Goal: Transaction & Acquisition: Purchase product/service

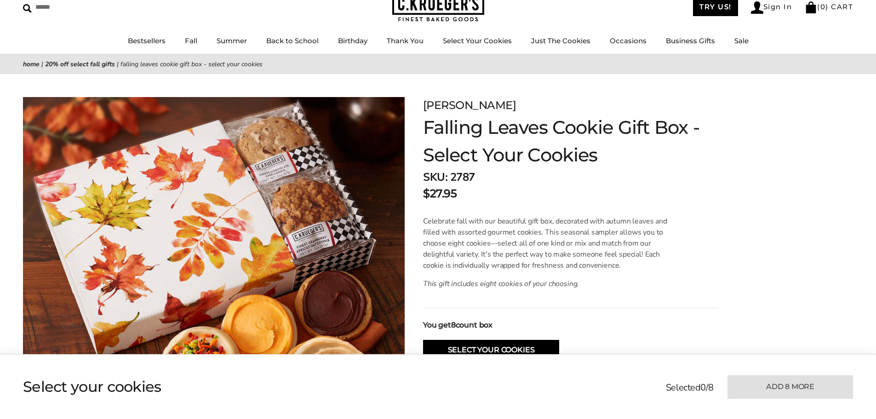
scroll to position [46, 0]
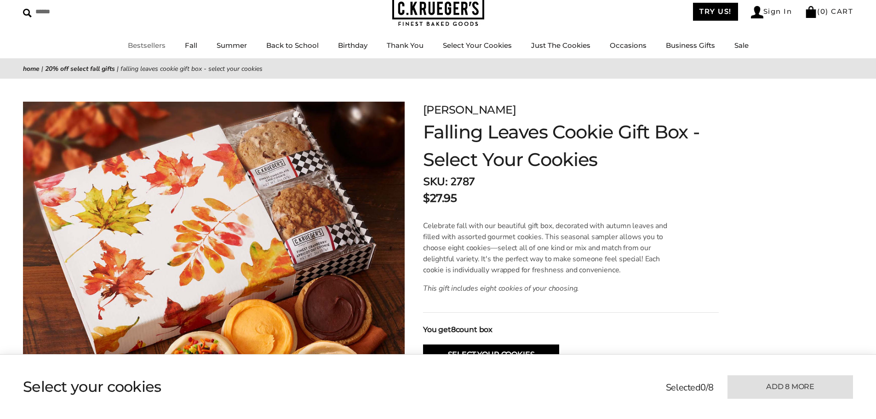
click at [144, 45] on link "Bestsellers" at bounding box center [147, 45] width 38 height 9
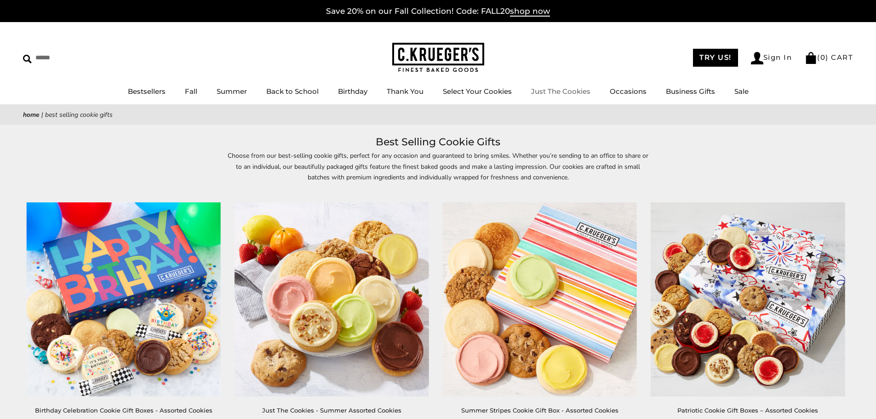
click at [578, 90] on link "Just The Cookies" at bounding box center [560, 91] width 59 height 9
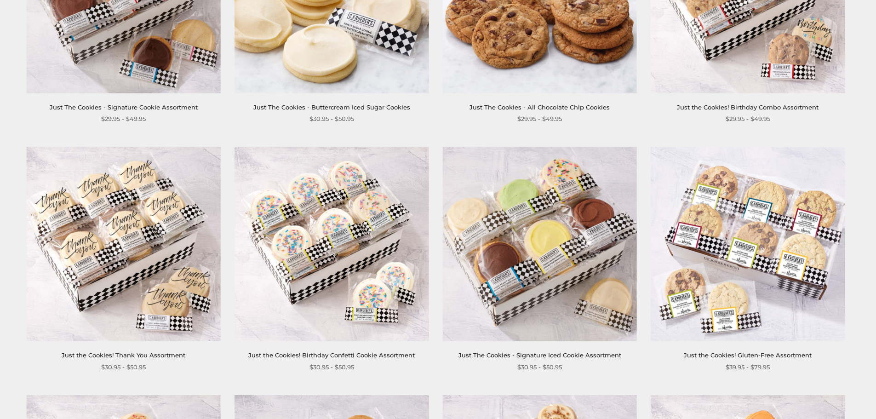
scroll to position [552, 0]
